Goal: Find specific page/section

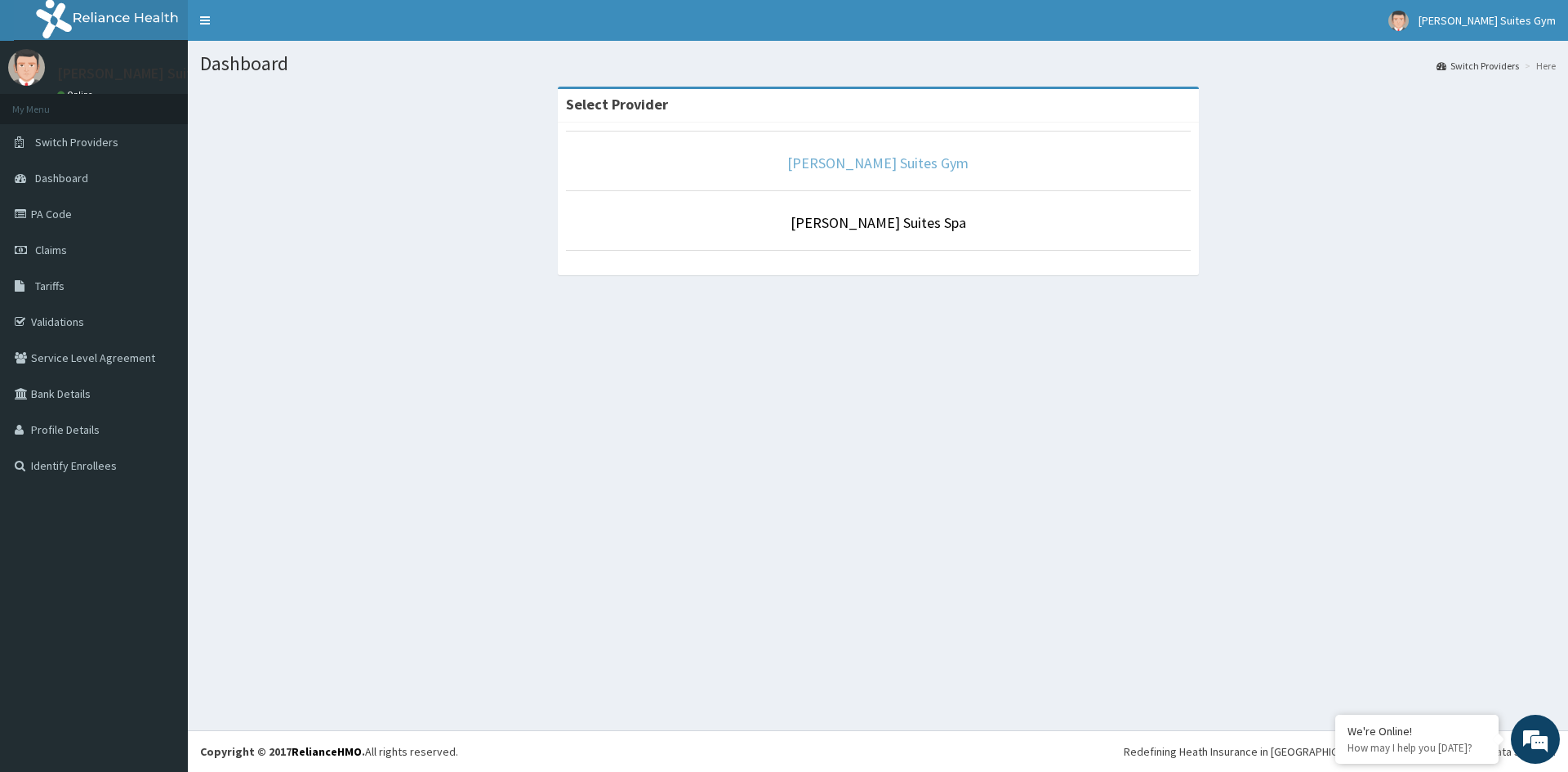
click at [868, 170] on link "[PERSON_NAME] Suites Gym" at bounding box center [877, 163] width 181 height 19
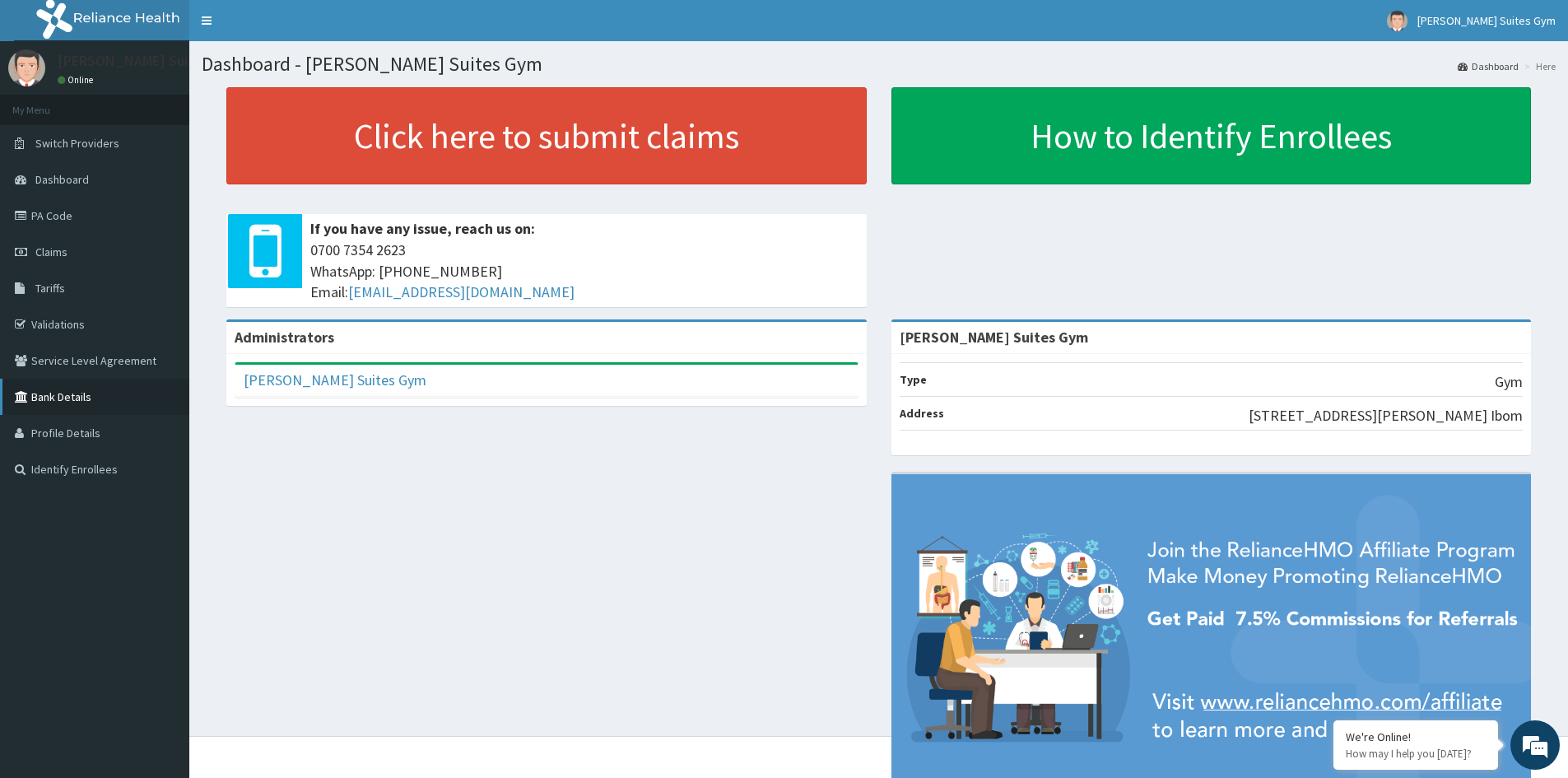
click at [81, 397] on link "Bank Details" at bounding box center [95, 397] width 189 height 37
click at [81, 399] on link "Bank Details" at bounding box center [95, 397] width 189 height 37
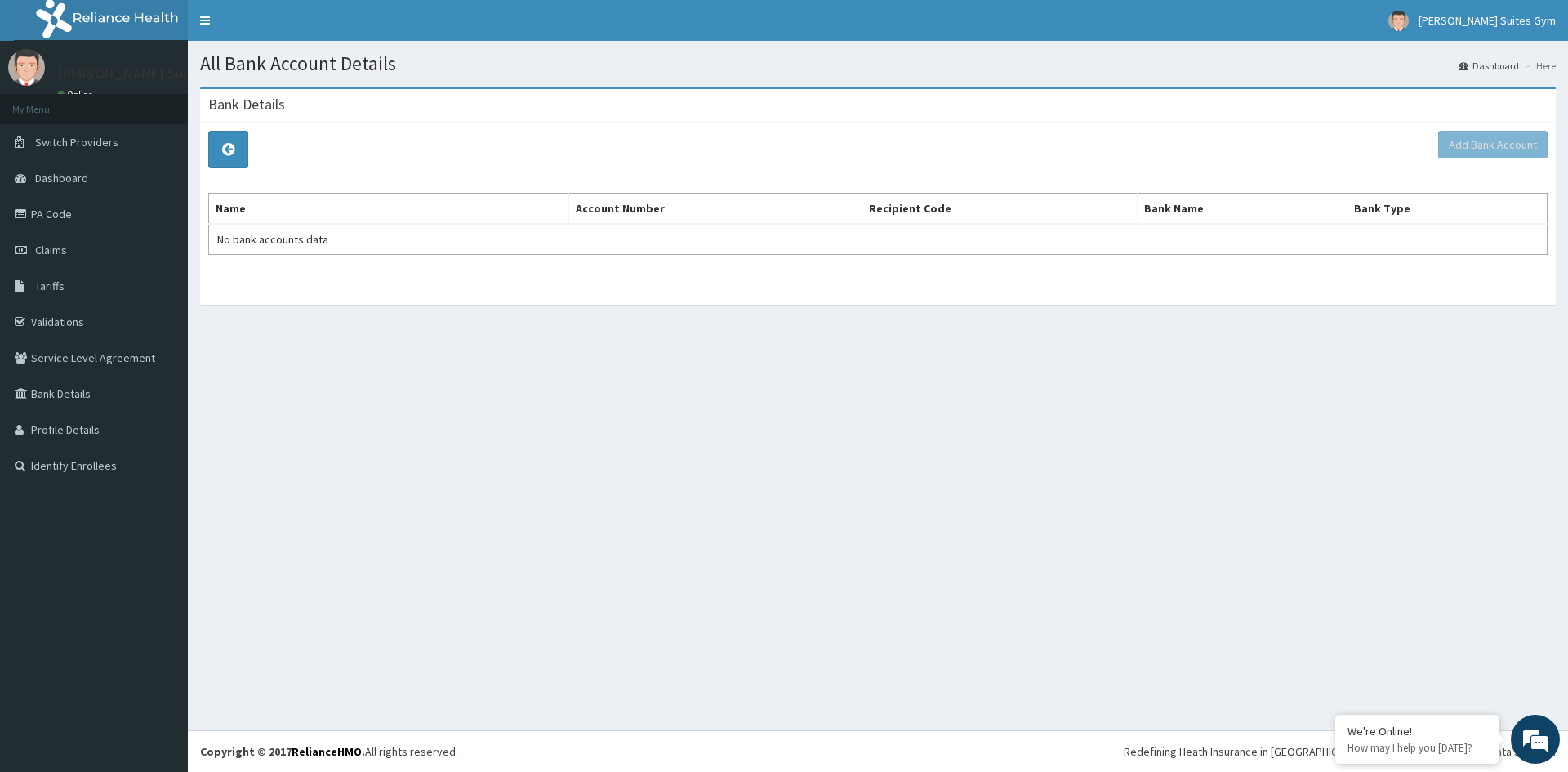
click at [614, 216] on th "Account Number" at bounding box center [715, 209] width 293 height 31
click at [627, 212] on th "Account Number" at bounding box center [715, 209] width 293 height 31
click at [661, 207] on th "Account Number" at bounding box center [715, 209] width 293 height 31
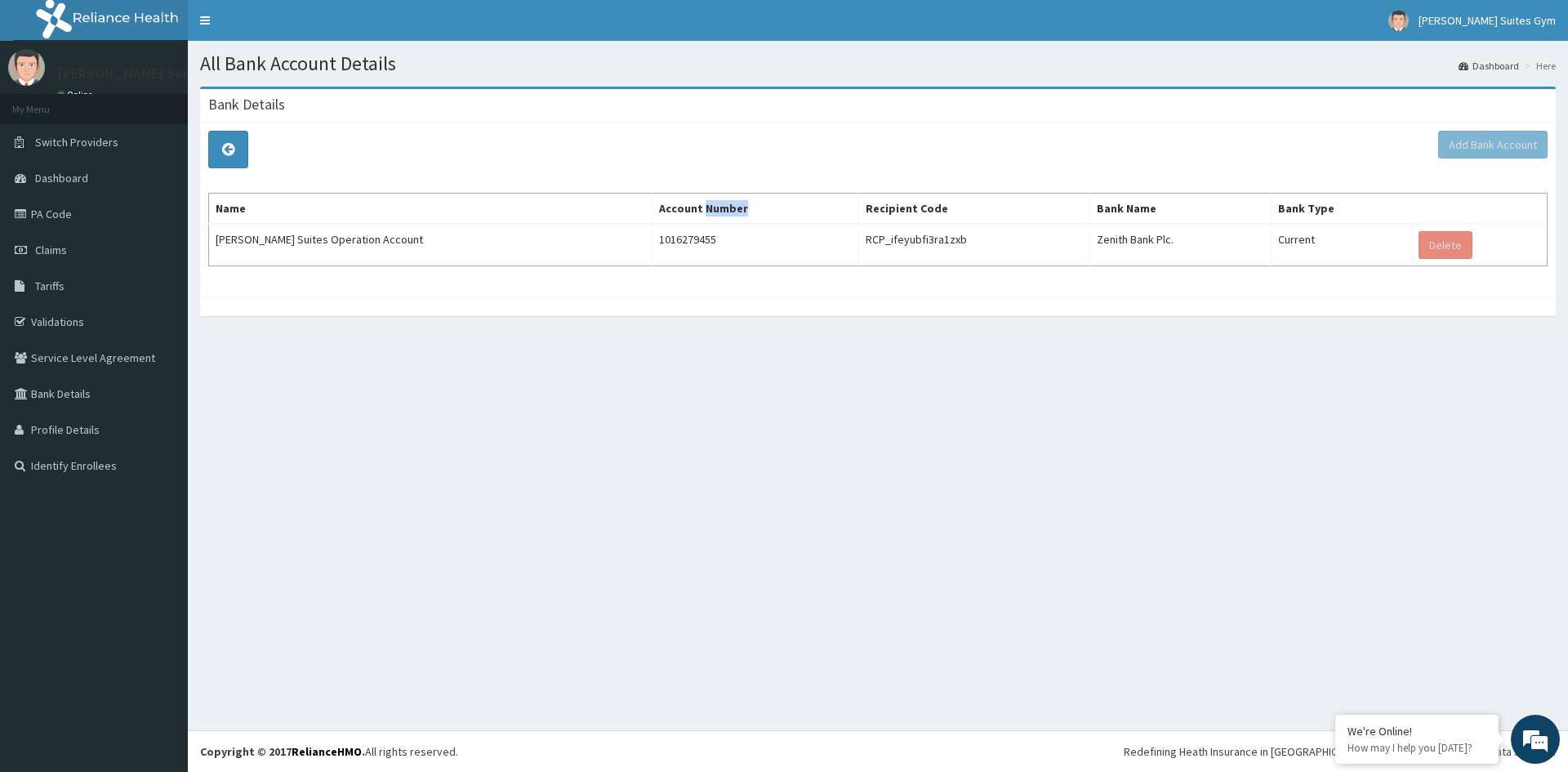
click at [661, 207] on th "Account Number" at bounding box center [756, 209] width 207 height 31
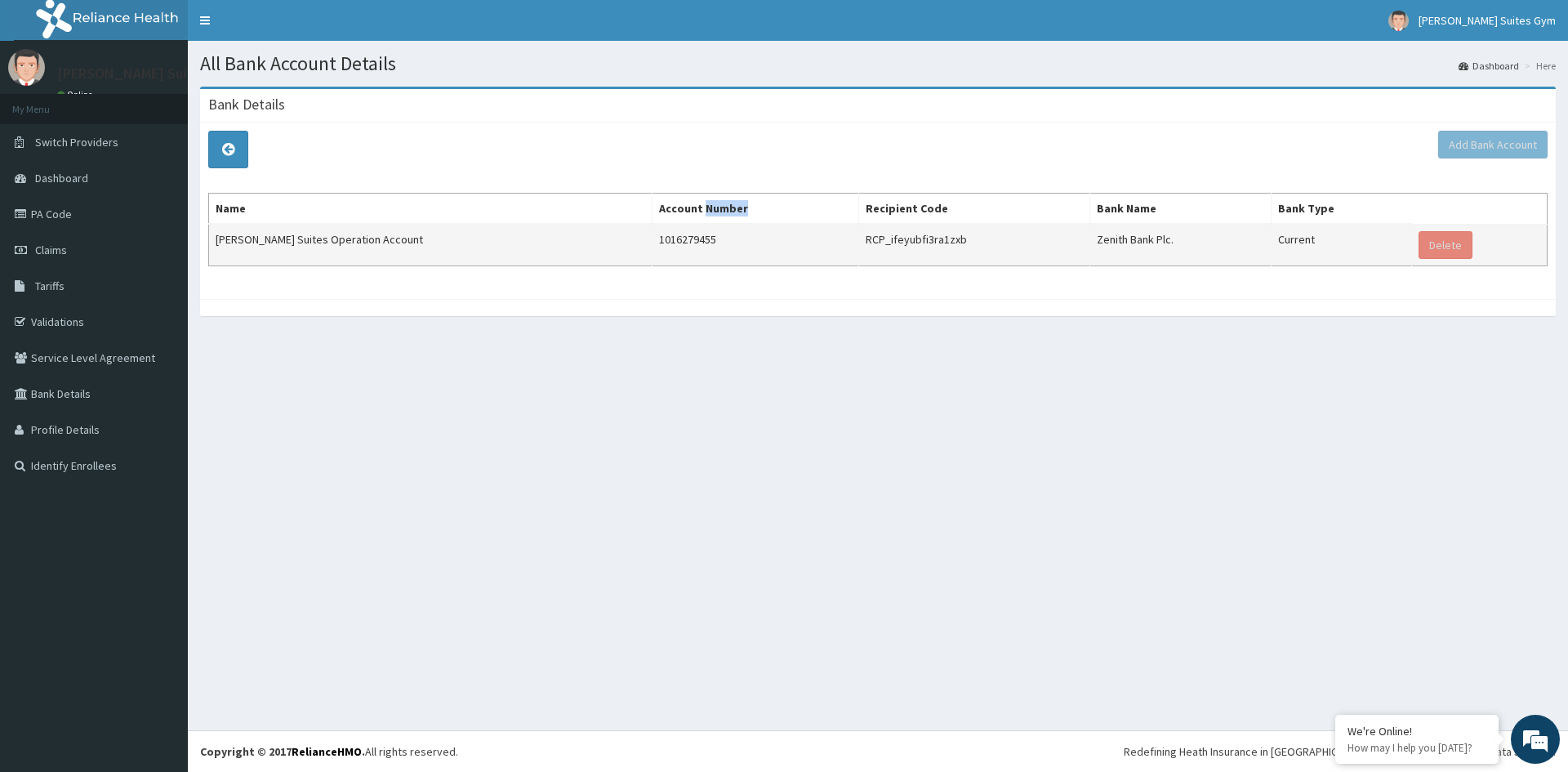
click at [652, 251] on td "1016279455" at bounding box center [756, 244] width 207 height 41
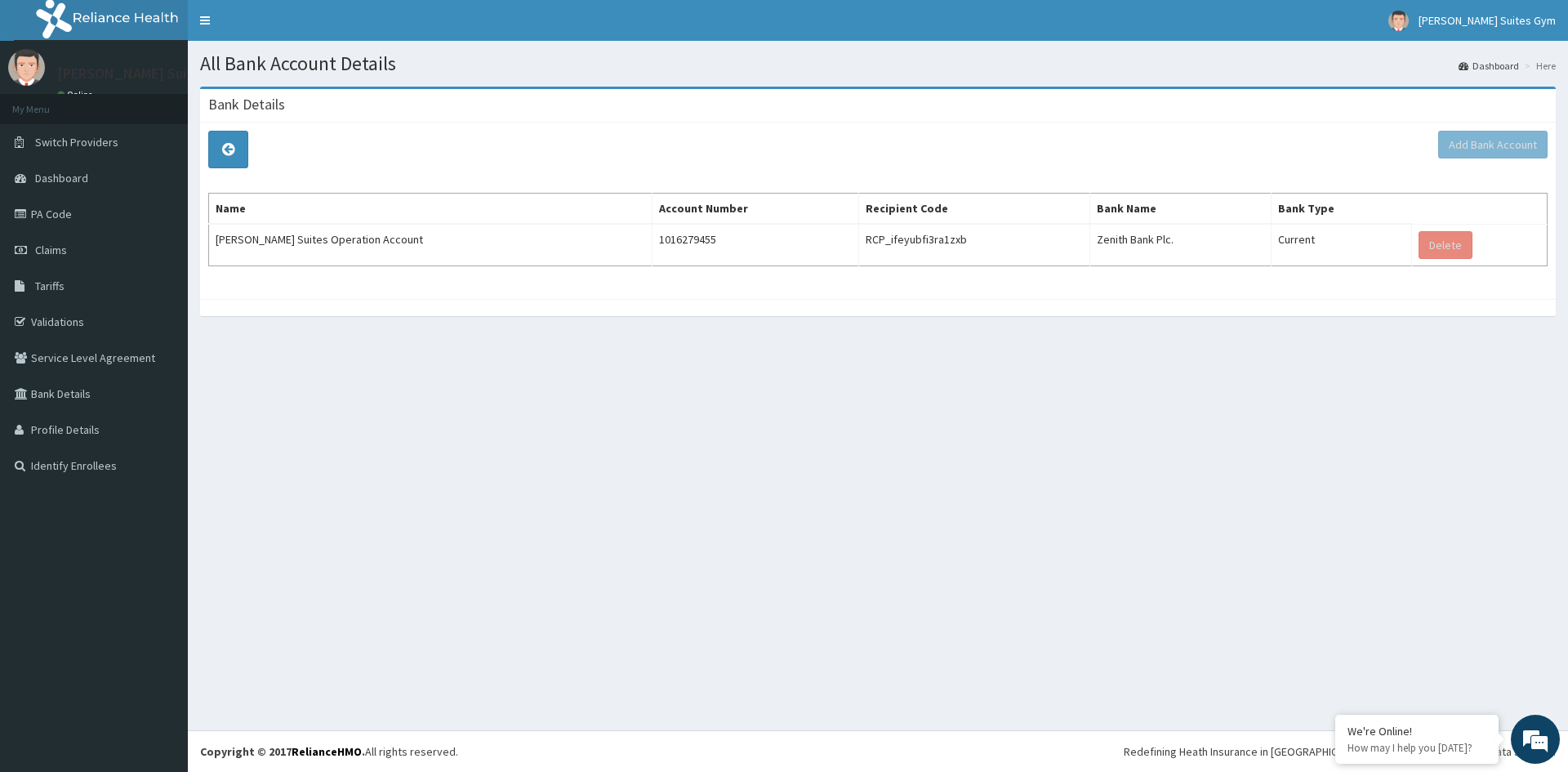
click at [564, 435] on div "All Bank Account Details Dashboard Here Bank Details Add Bank Account Name Acco…" at bounding box center [877, 386] width 1380 height 690
click at [502, 435] on div "All Bank Account Details Dashboard Here Bank Details Add Bank Account Name Acco…" at bounding box center [877, 386] width 1380 height 690
